Goal: Transaction & Acquisition: Purchase product/service

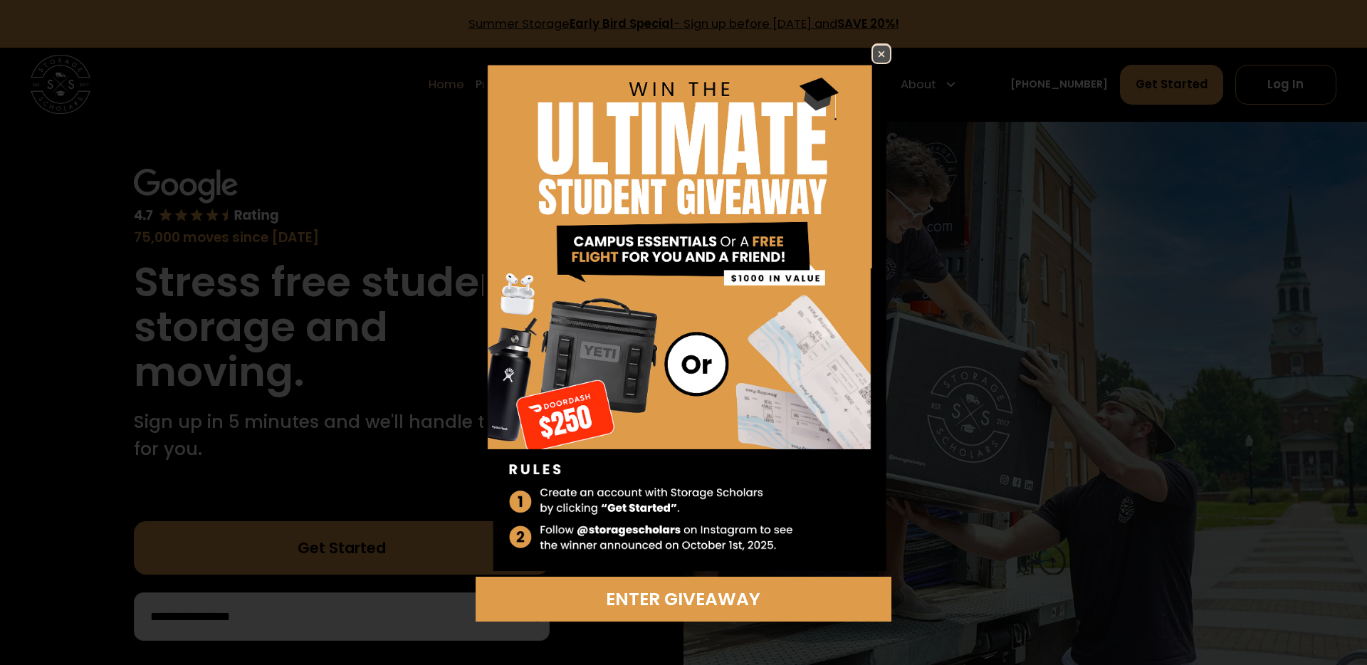
click at [887, 52] on img at bounding box center [881, 54] width 17 height 17
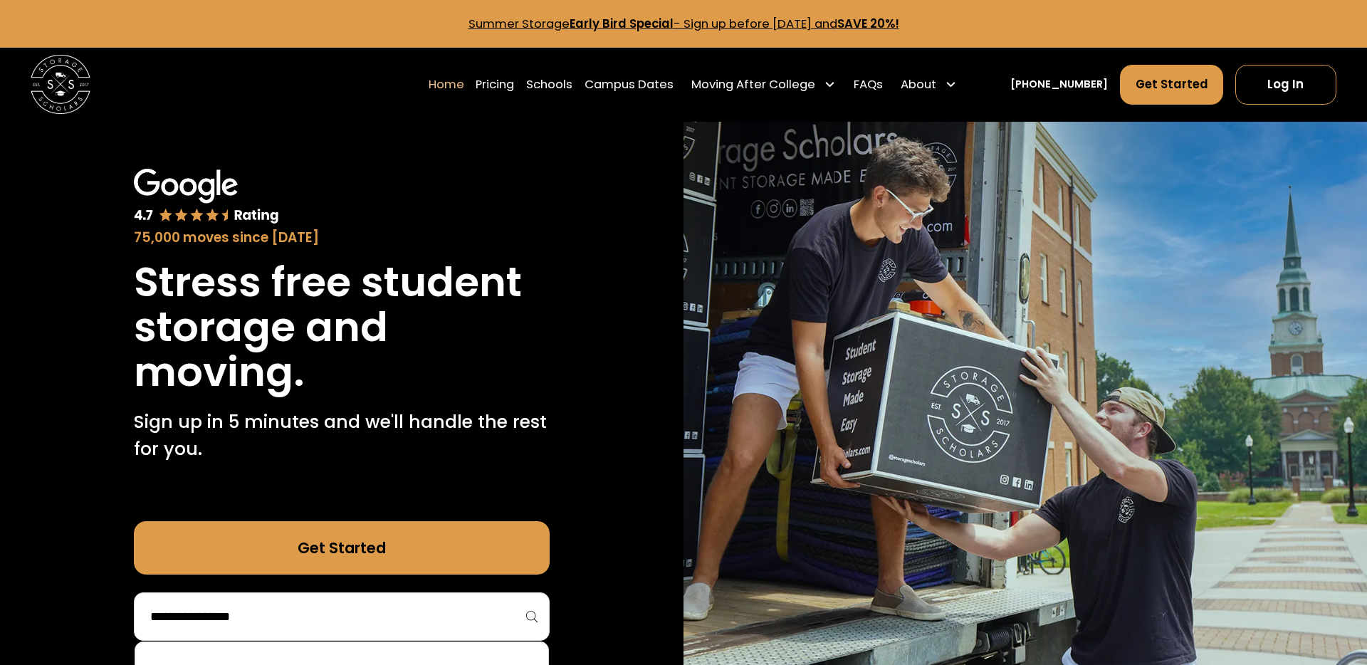
click at [220, 619] on input "search" at bounding box center [341, 616] width 385 height 24
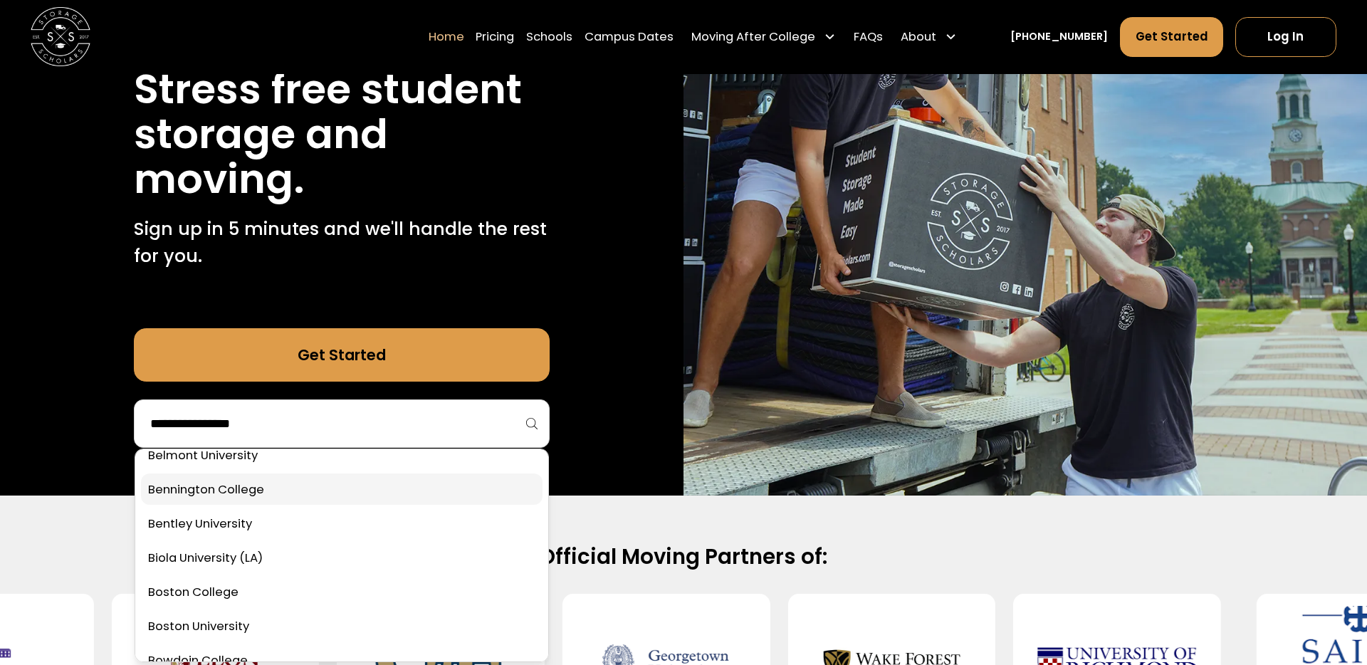
scroll to position [481, 0]
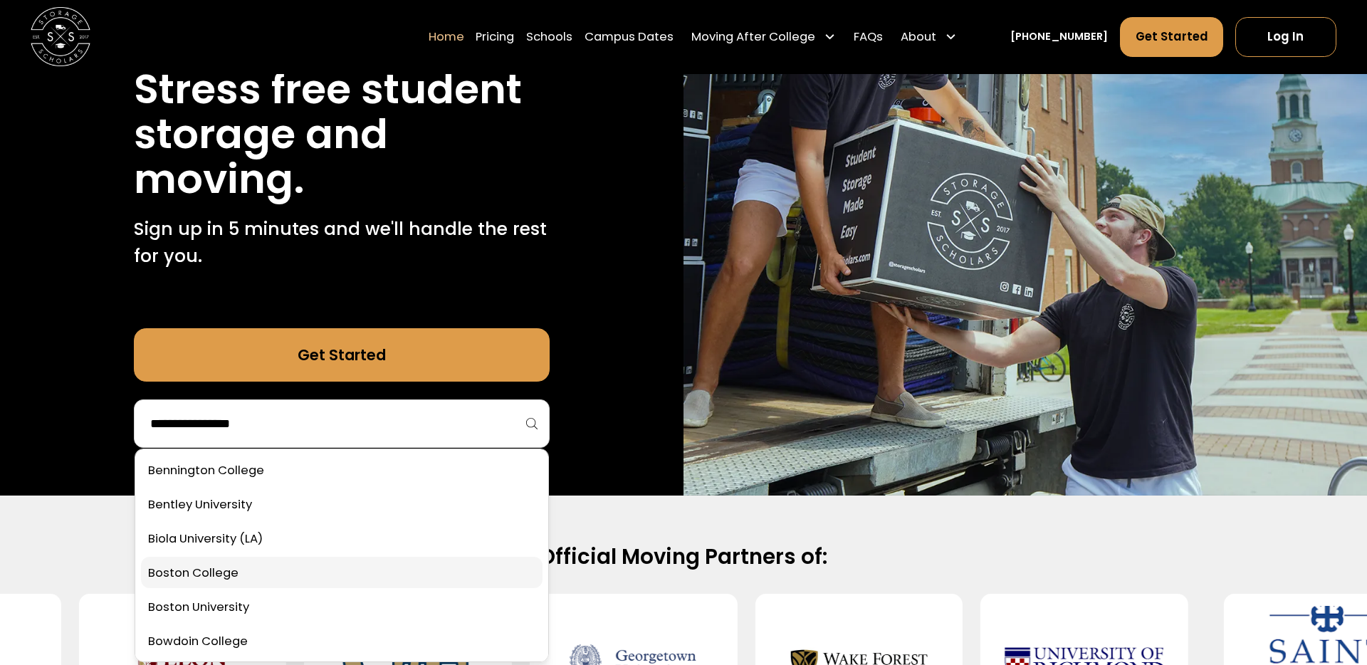
click at [196, 572] on link at bounding box center [341, 572] width 401 height 31
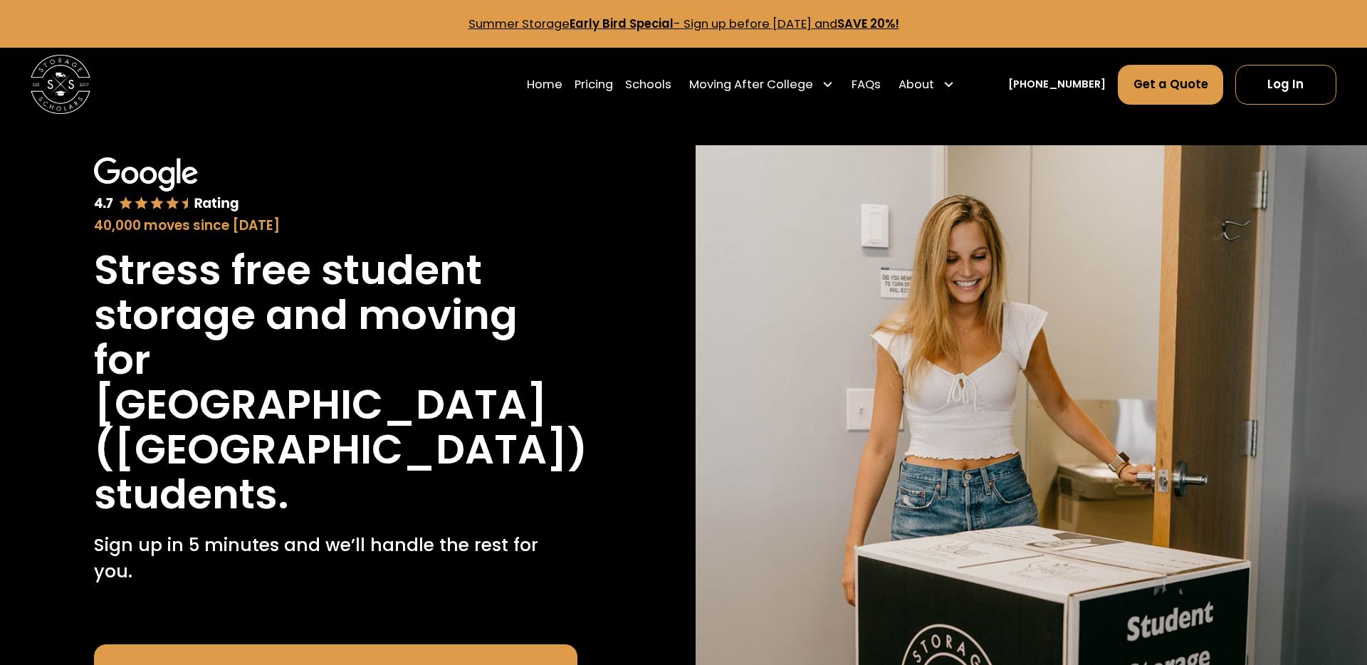
click at [308, 644] on link "Get Started" at bounding box center [335, 670] width 483 height 53
